Goal: Task Accomplishment & Management: Use online tool/utility

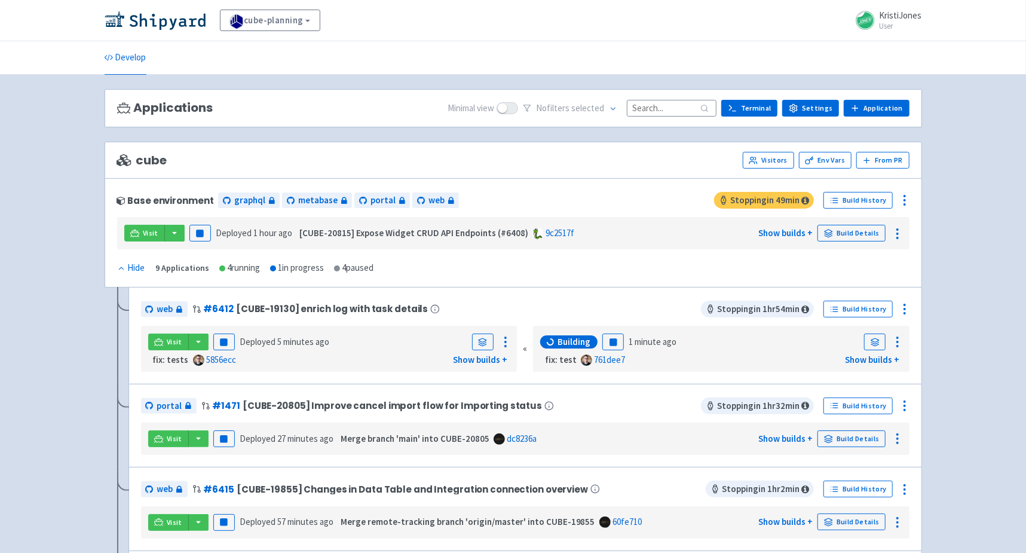
scroll to position [458, 0]
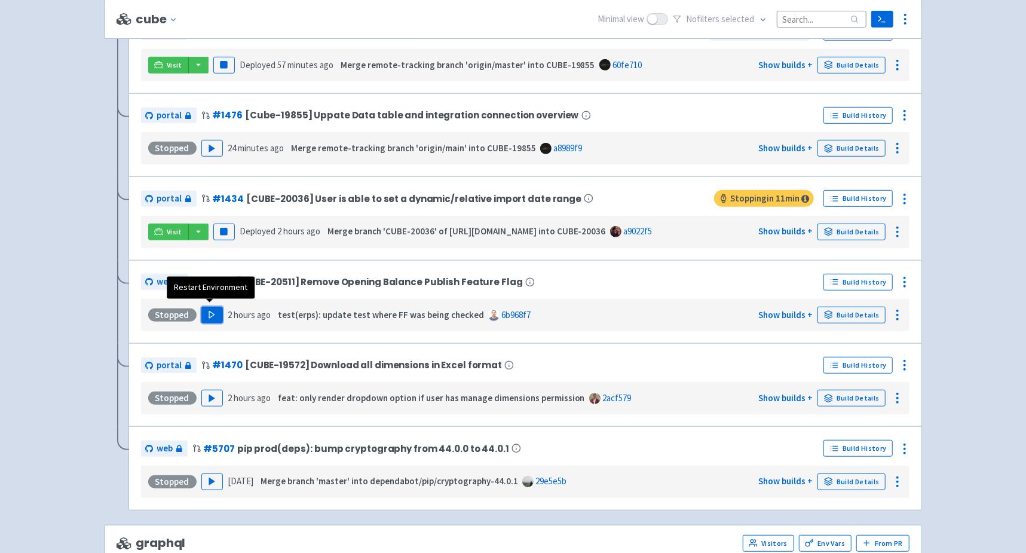
click at [209, 311] on polygon "button" at bounding box center [211, 314] width 5 height 7
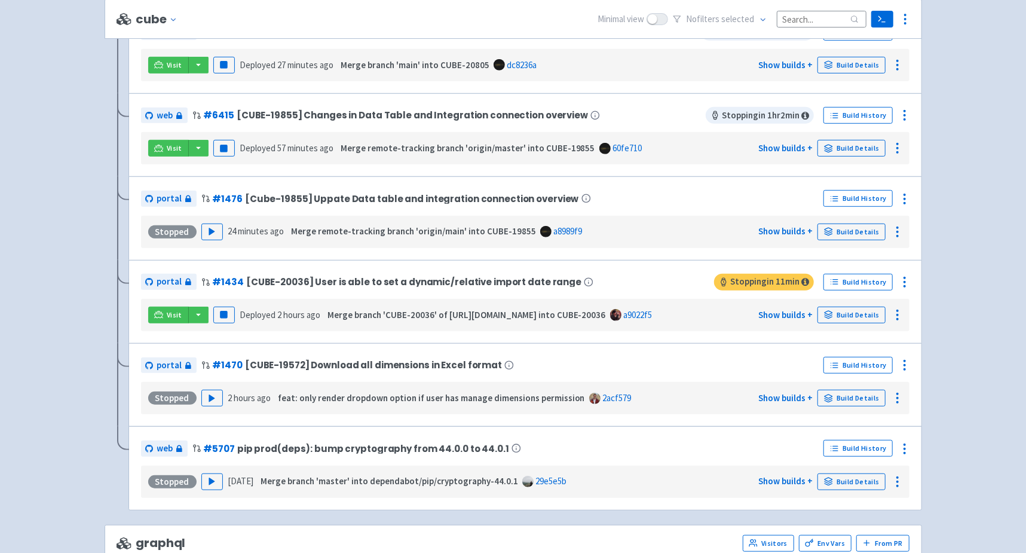
scroll to position [30, 0]
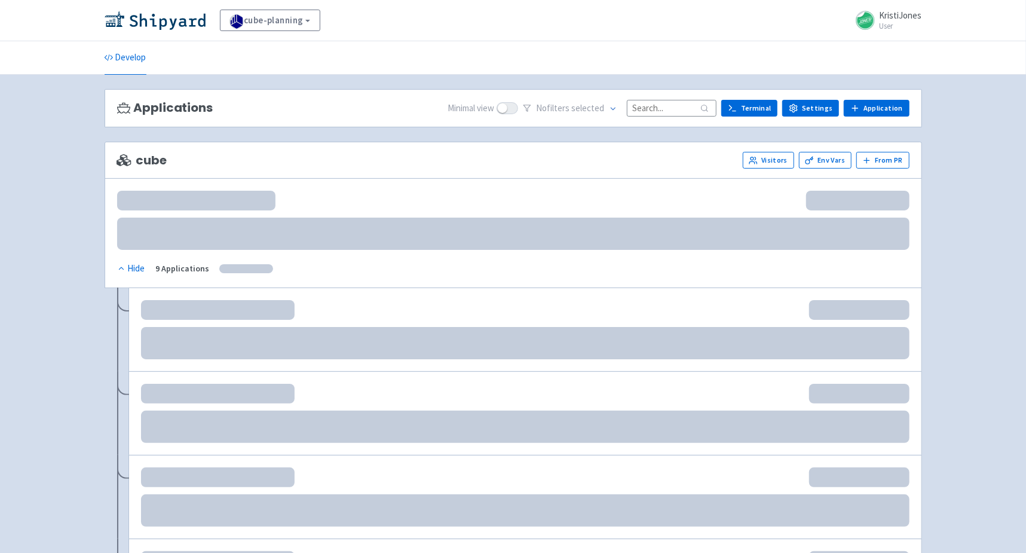
scroll to position [30, 0]
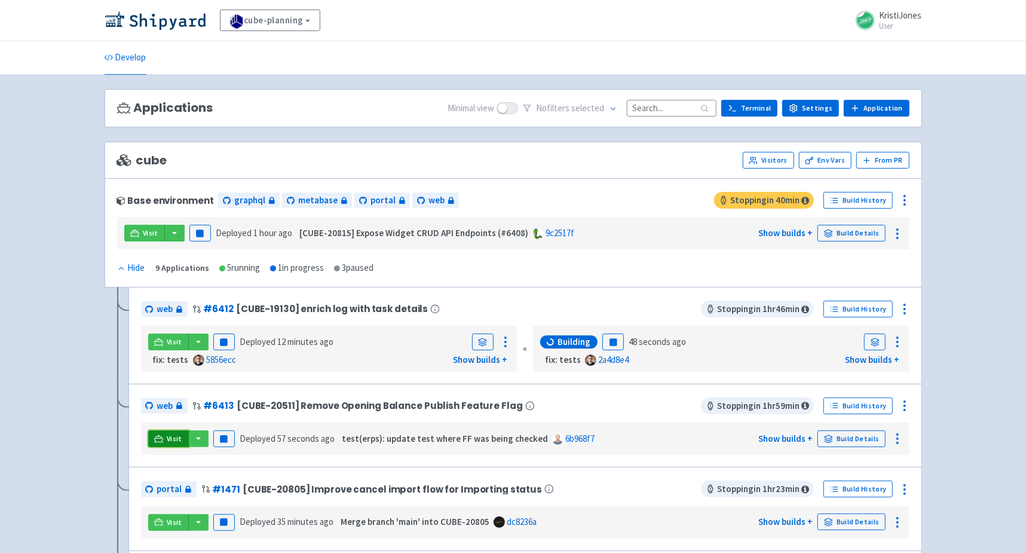
click at [170, 440] on span "Visit" at bounding box center [175, 439] width 16 height 10
click at [164, 430] on link "Visit" at bounding box center [168, 438] width 41 height 17
click at [904, 401] on circle at bounding box center [904, 401] width 1 height 1
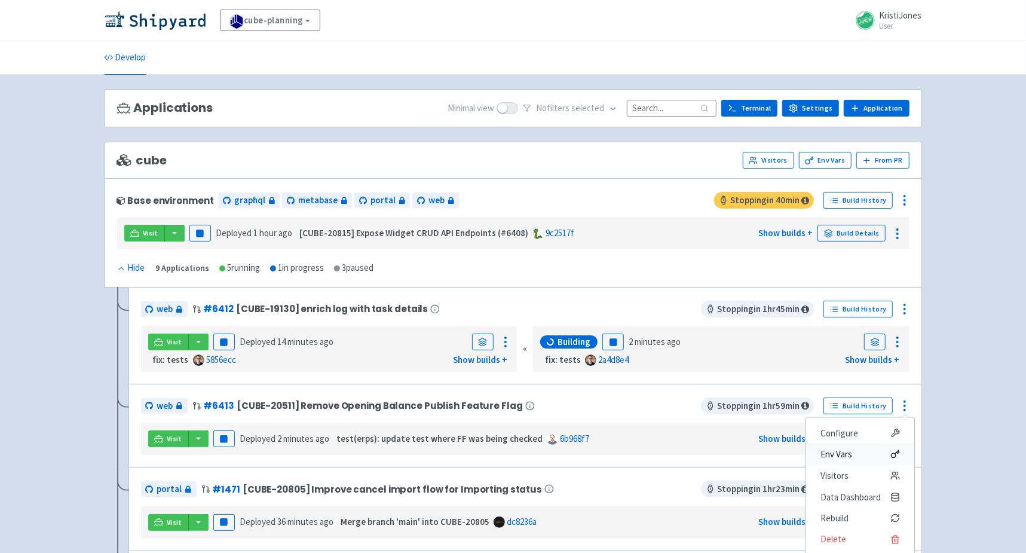
click at [861, 447] on span "Env Vars" at bounding box center [859, 454] width 79 height 17
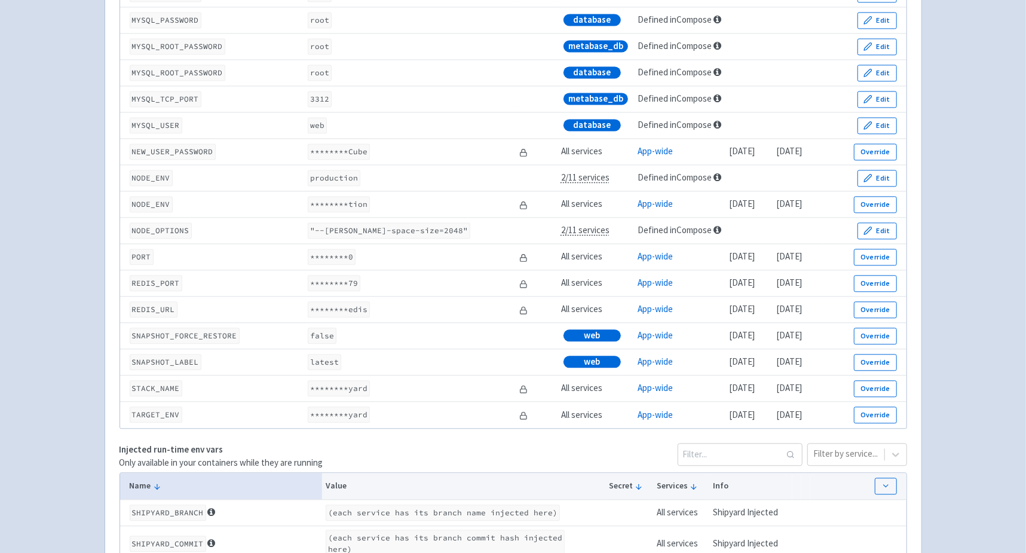
scroll to position [1645, 0]
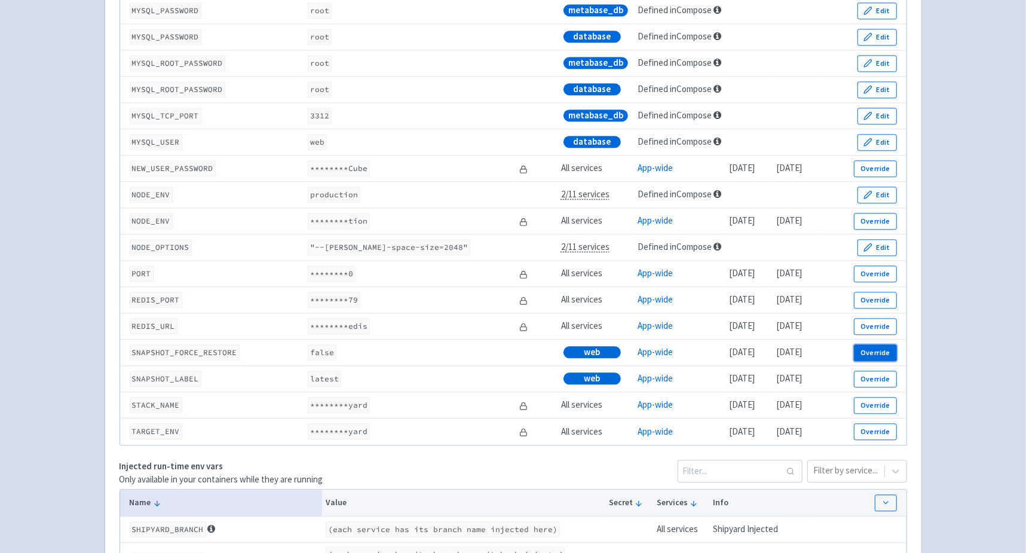
click at [866, 359] on button "Override" at bounding box center [875, 352] width 42 height 17
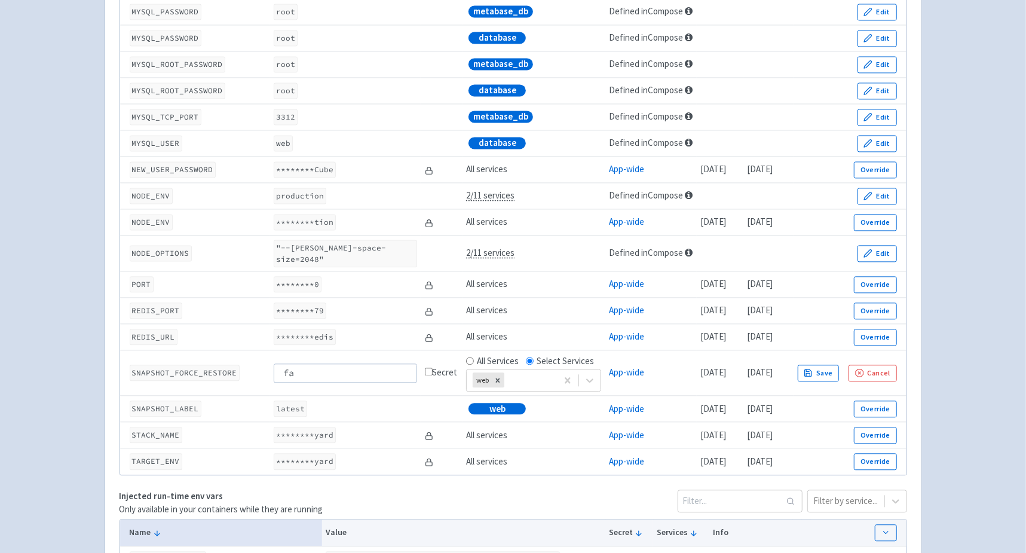
type input "f"
type input "true"
click at [840, 365] on button "Save" at bounding box center [819, 373] width 42 height 17
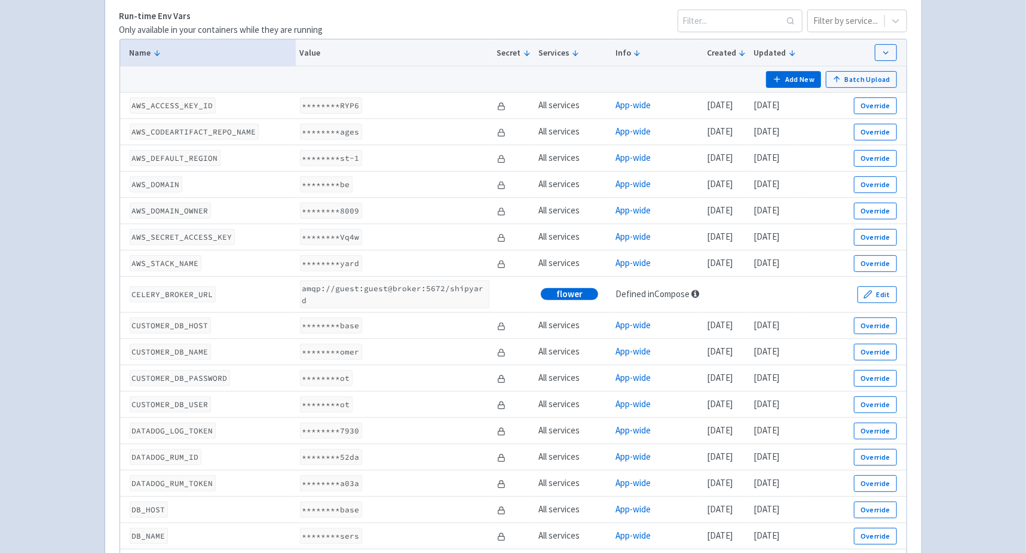
scroll to position [0, 0]
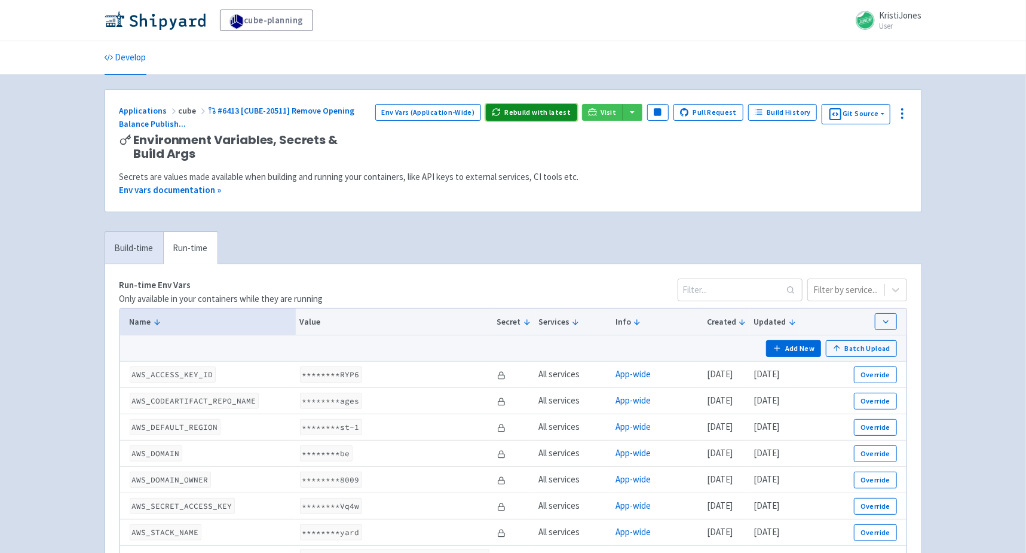
click at [552, 115] on button "Rebuild with latest" at bounding box center [531, 112] width 91 height 17
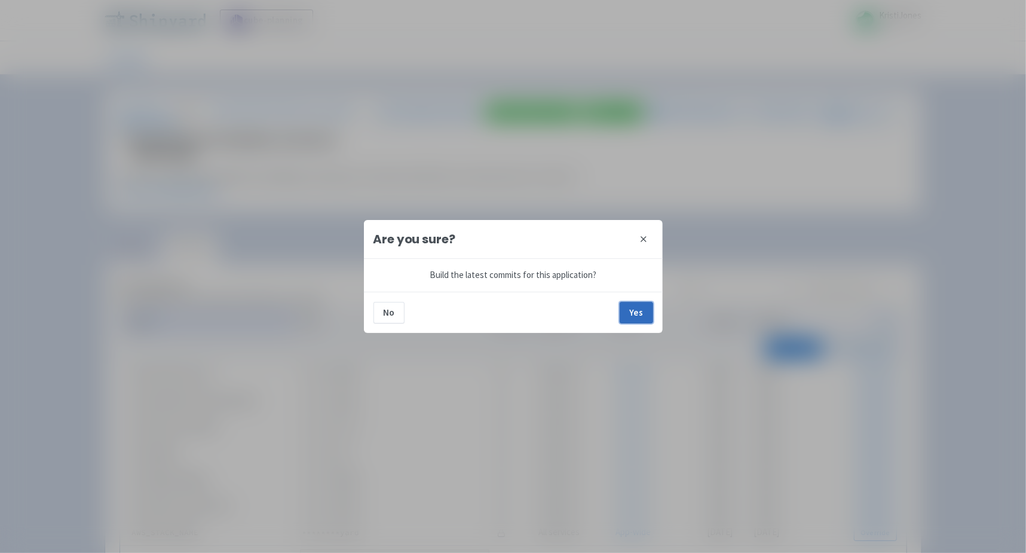
click at [636, 307] on button "Yes" at bounding box center [636, 313] width 33 height 22
